Goal: Navigation & Orientation: Find specific page/section

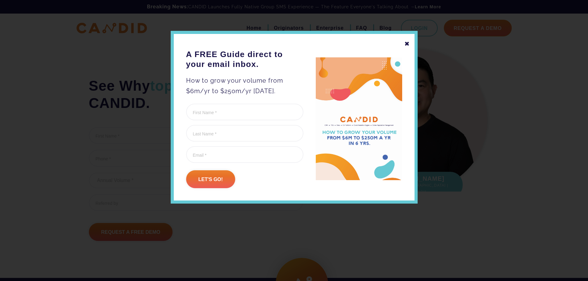
click at [407, 43] on div "✖" at bounding box center [407, 44] width 6 height 10
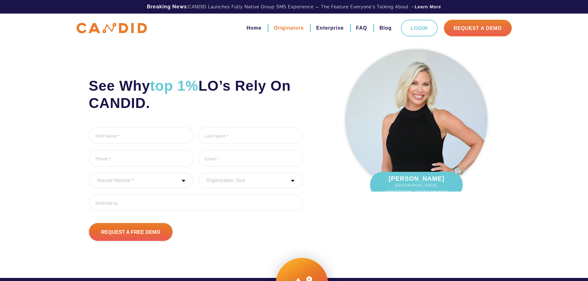
click at [287, 28] on link "Originators" at bounding box center [289, 28] width 30 height 10
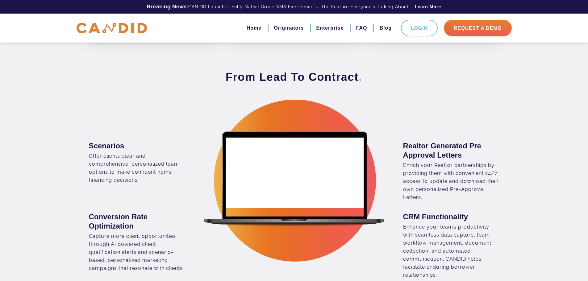
scroll to position [401, 0]
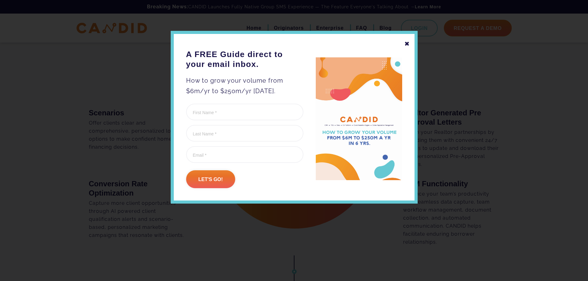
click at [408, 44] on div "✖" at bounding box center [407, 44] width 6 height 10
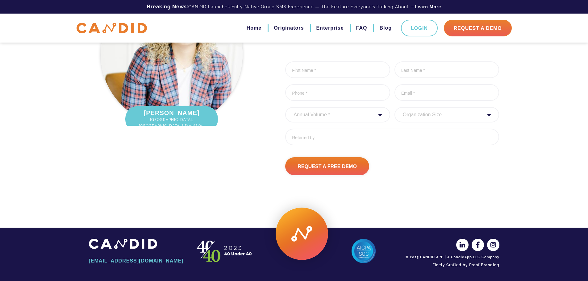
scroll to position [2068, 0]
